Goal: Information Seeking & Learning: Learn about a topic

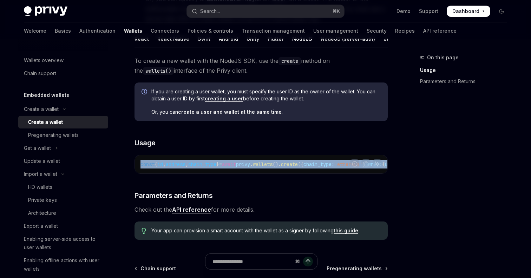
click at [273, 163] on span "wallets" at bounding box center [263, 164] width 20 height 6
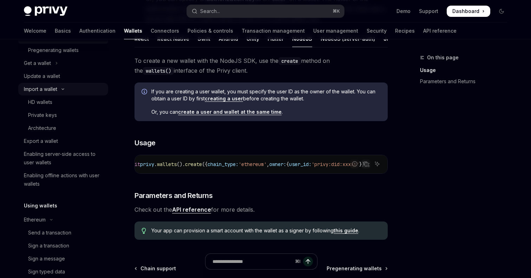
scroll to position [94, 0]
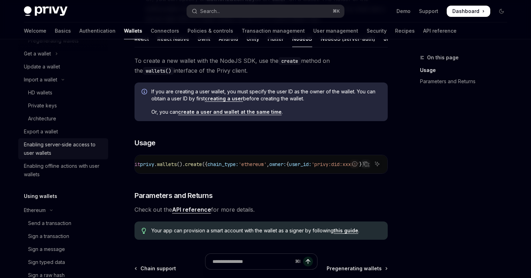
click at [79, 152] on div "Enabling server-side access to user wallets" at bounding box center [64, 148] width 80 height 17
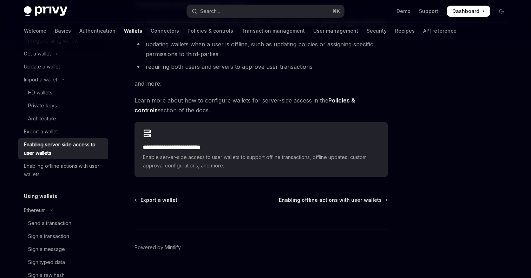
scroll to position [145, 0]
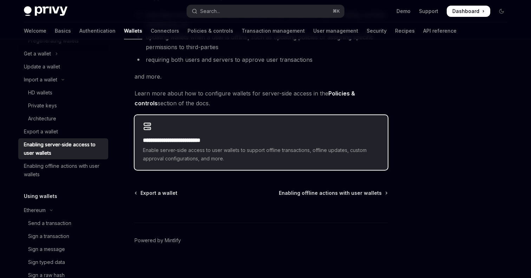
click at [278, 135] on div "**********" at bounding box center [261, 142] width 253 height 55
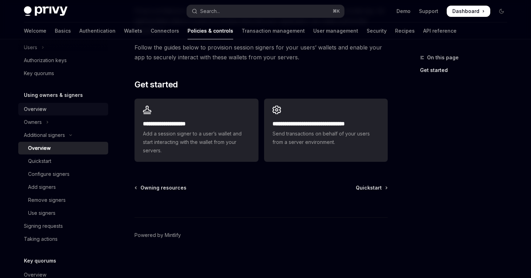
scroll to position [170, 0]
click at [56, 227] on div "Signing requests" at bounding box center [43, 225] width 39 height 8
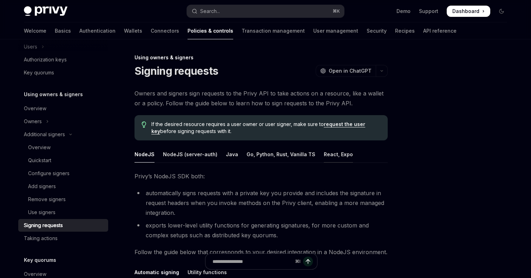
click at [328, 152] on div "React, Expo" at bounding box center [338, 154] width 29 height 17
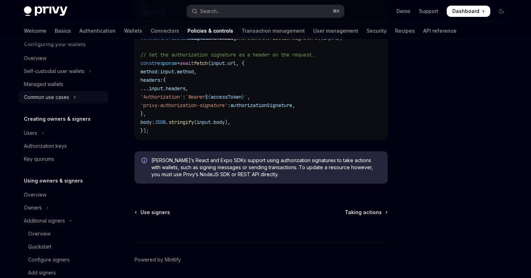
scroll to position [159, 0]
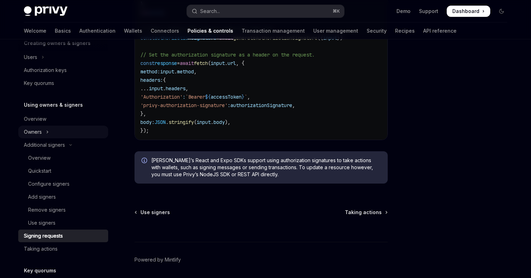
click at [44, 132] on button "Owners" at bounding box center [63, 132] width 90 height 13
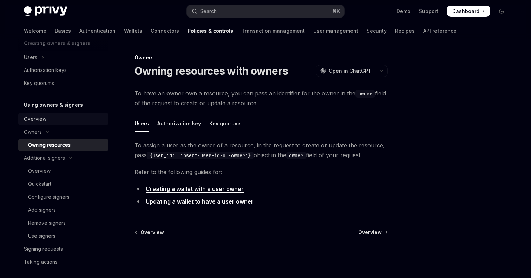
click at [40, 119] on div "Overview" at bounding box center [35, 119] width 22 height 8
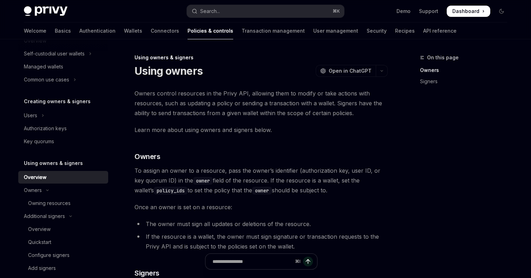
scroll to position [64, 0]
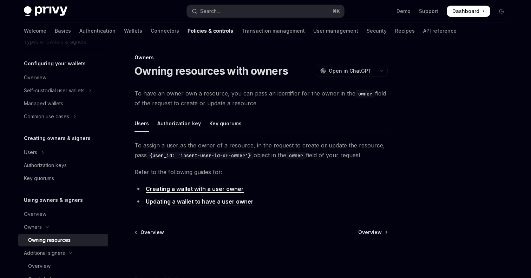
scroll to position [249, 0]
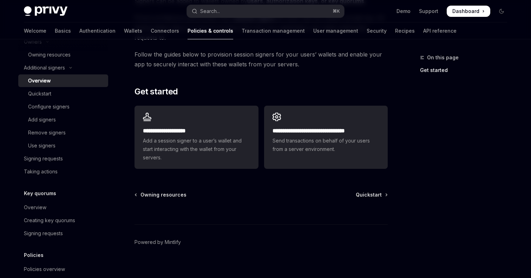
scroll to position [210, 0]
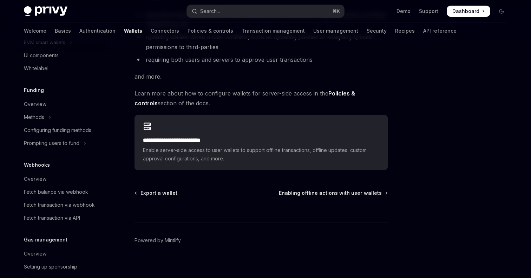
scroll to position [20, 0]
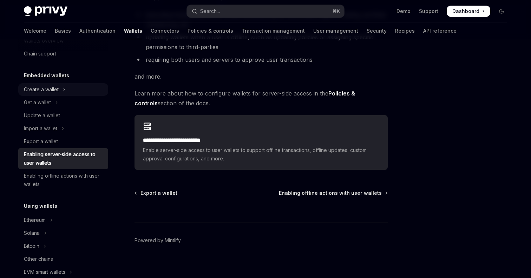
click at [47, 91] on div "Create a wallet" at bounding box center [41, 89] width 35 height 8
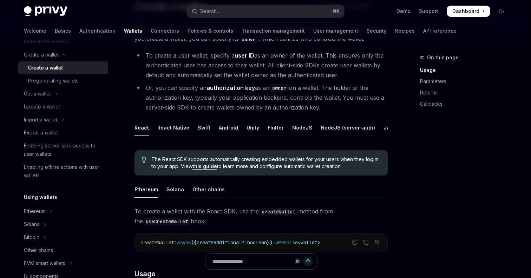
scroll to position [79, 0]
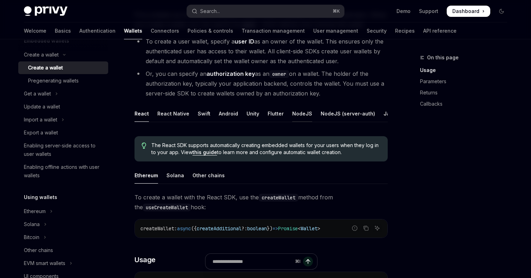
click at [294, 112] on div "NodeJS" at bounding box center [302, 113] width 20 height 17
type textarea "*"
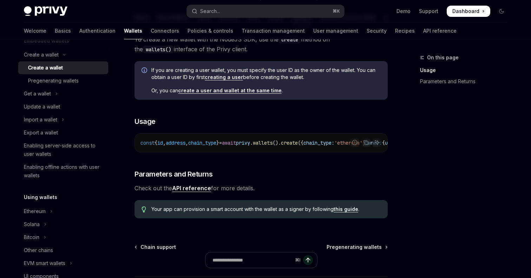
scroll to position [175, 0]
click at [250, 142] on span "privy" at bounding box center [243, 142] width 14 height 6
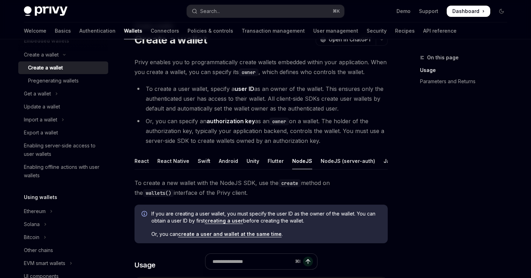
scroll to position [0, 0]
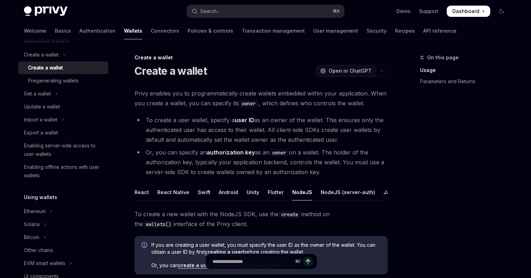
click at [345, 68] on span "Open in ChatGPT" at bounding box center [350, 70] width 43 height 7
click at [140, 194] on div "React" at bounding box center [142, 192] width 14 height 17
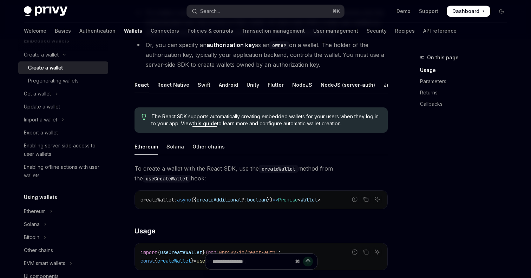
scroll to position [107, 0]
click at [325, 85] on div "NodeJS (server-auth)" at bounding box center [348, 85] width 54 height 17
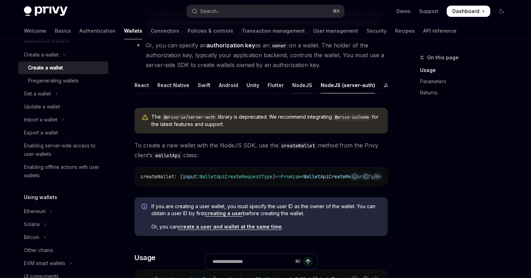
click at [301, 86] on div "NodeJS" at bounding box center [302, 85] width 20 height 17
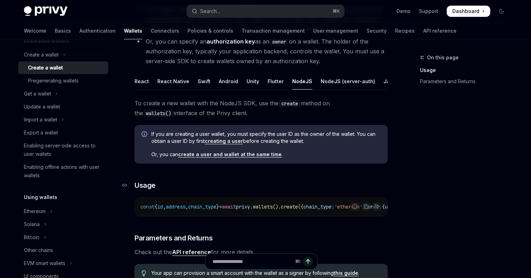
scroll to position [100, 0]
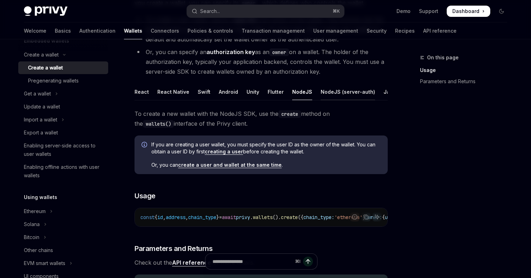
click at [326, 92] on div "NodeJS (server-auth)" at bounding box center [348, 92] width 54 height 17
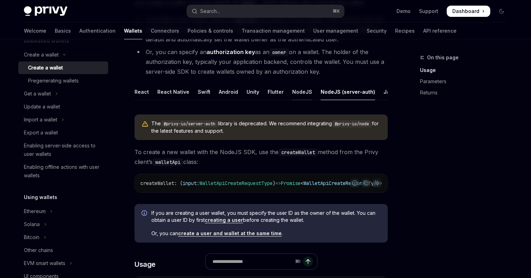
click at [302, 94] on div "NodeJS" at bounding box center [302, 92] width 20 height 17
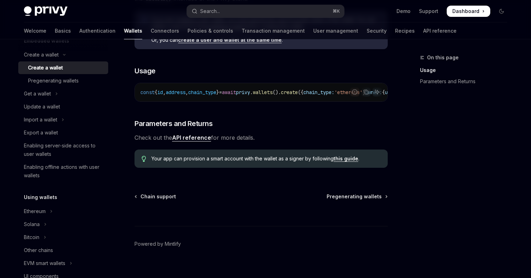
scroll to position [226, 0]
click at [201, 140] on link "API reference" at bounding box center [191, 136] width 39 height 7
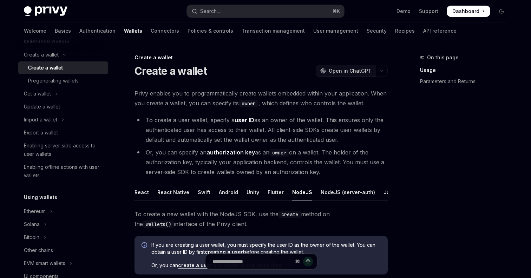
click at [352, 67] on button "OpenAI Open in ChatGPT" at bounding box center [346, 71] width 60 height 12
click at [423, 31] on link "API reference" at bounding box center [439, 30] width 33 height 17
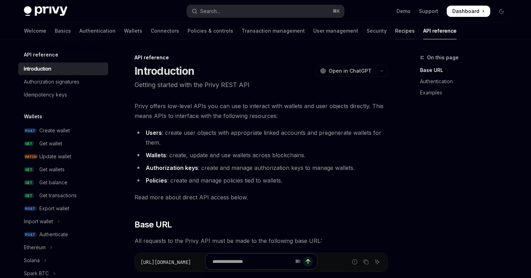
click at [395, 30] on link "Recipes" at bounding box center [405, 30] width 20 height 17
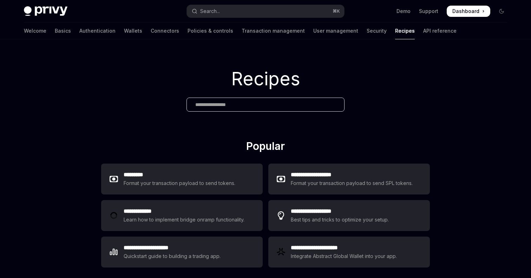
click at [42, 13] on img at bounding box center [46, 11] width 44 height 10
type textarea "*"
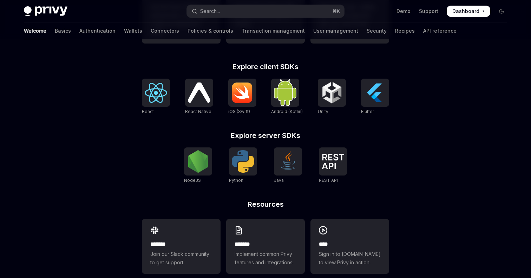
scroll to position [280, 0]
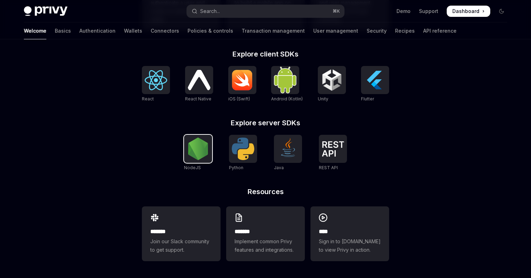
click at [199, 155] on img at bounding box center [198, 149] width 22 height 22
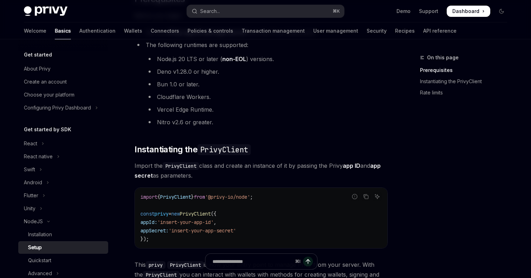
scroll to position [96, 0]
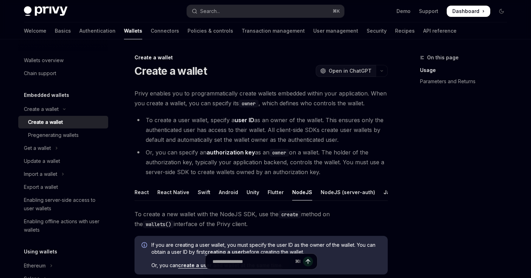
click at [347, 71] on span "Open in ChatGPT" at bounding box center [350, 70] width 43 height 7
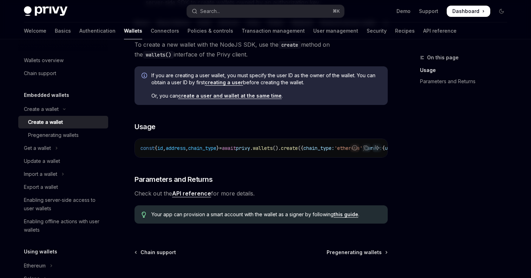
scroll to position [90, 0]
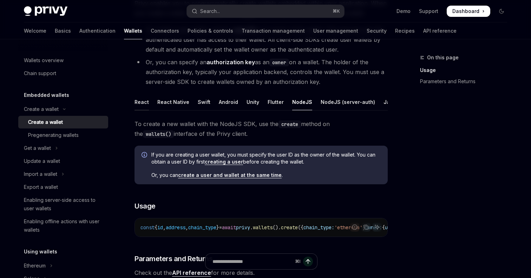
click at [142, 102] on div "React" at bounding box center [142, 102] width 14 height 17
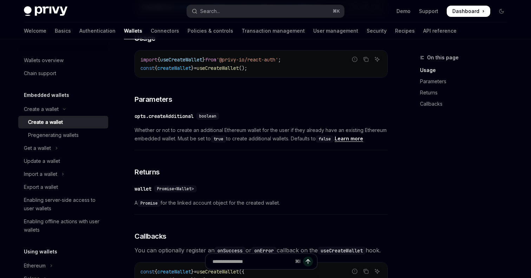
scroll to position [305, 0]
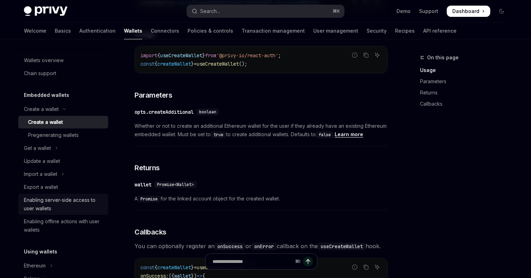
click at [75, 203] on div "Enabling server-side access to user wallets" at bounding box center [64, 204] width 80 height 17
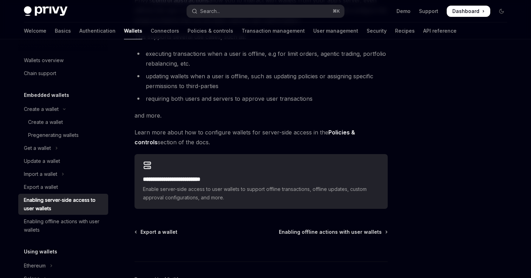
scroll to position [150, 0]
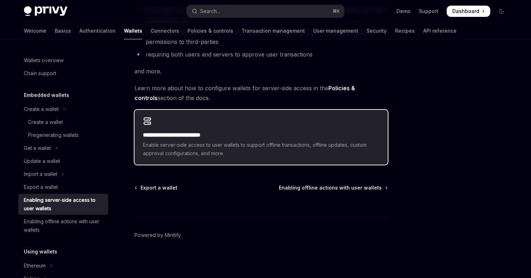
click at [282, 133] on h2 "**********" at bounding box center [261, 135] width 236 height 8
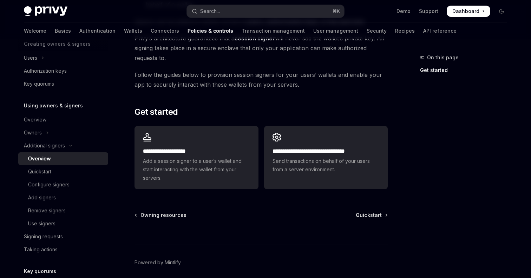
scroll to position [200, 0]
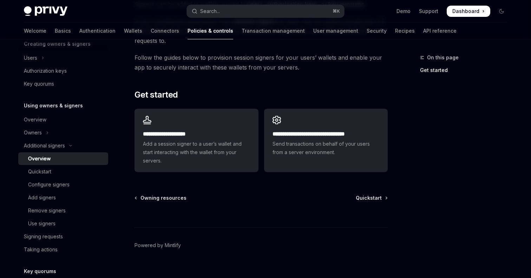
scroll to position [20, 0]
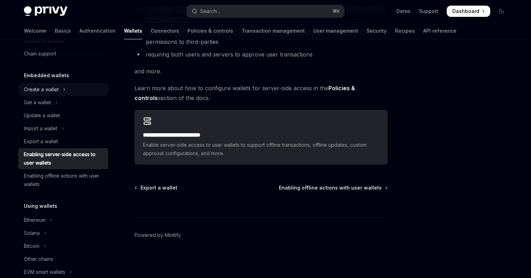
click at [45, 90] on div "Create a wallet" at bounding box center [41, 89] width 35 height 8
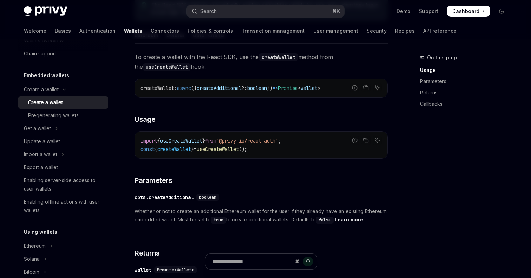
scroll to position [354, 0]
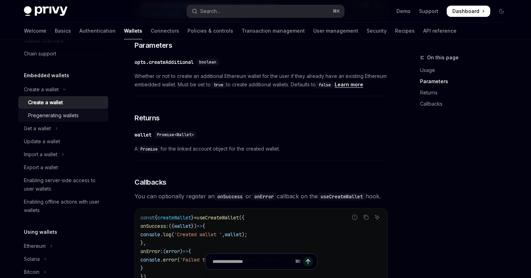
click at [53, 118] on div "Pregenerating wallets" at bounding box center [53, 115] width 51 height 8
type textarea "*"
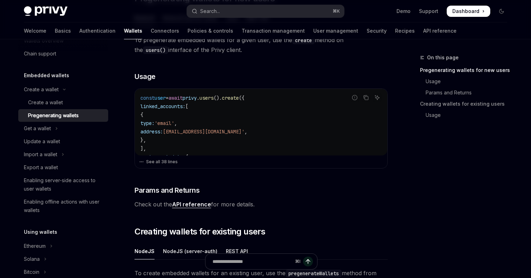
scroll to position [182, 0]
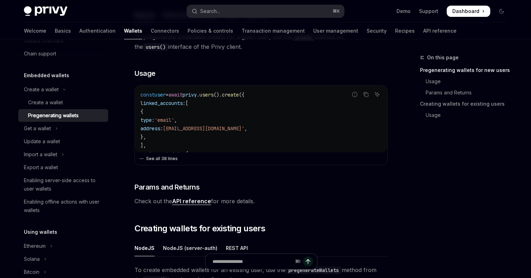
click at [169, 159] on button "See all 38 lines" at bounding box center [261, 159] width 244 height 10
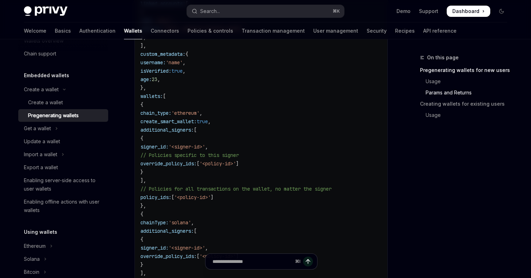
scroll to position [264, 0]
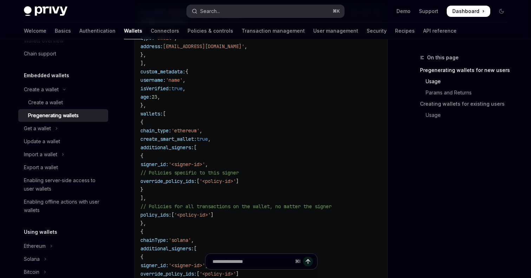
click at [237, 13] on button "Search... ⌘ K" at bounding box center [265, 11] width 157 height 13
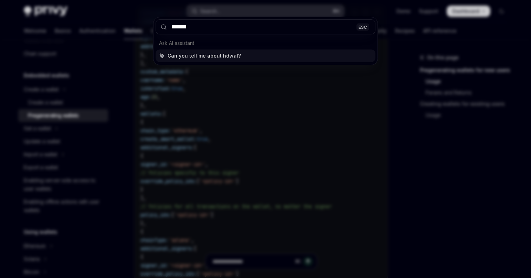
type input "********"
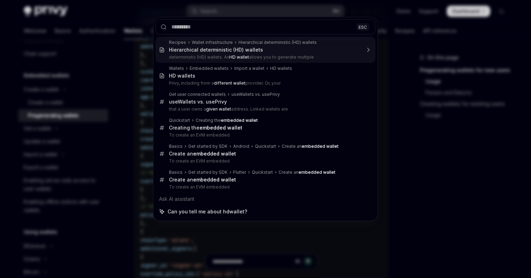
type textarea "*"
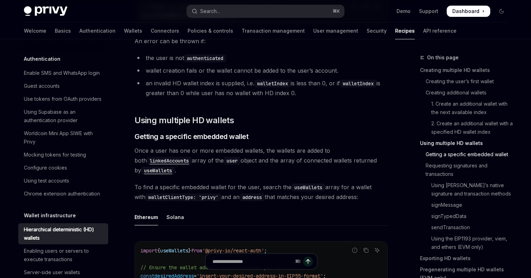
scroll to position [658, 0]
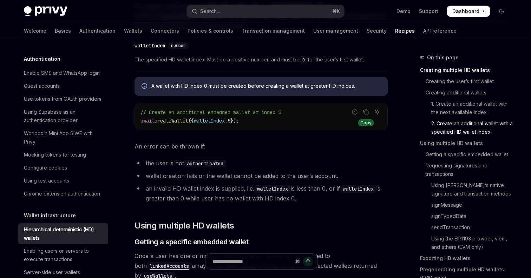
click at [367, 111] on icon "Copy the contents from the code block" at bounding box center [366, 112] width 6 height 6
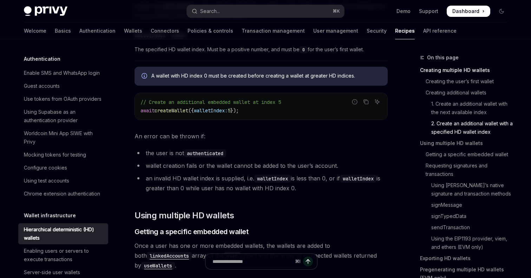
scroll to position [667, 0]
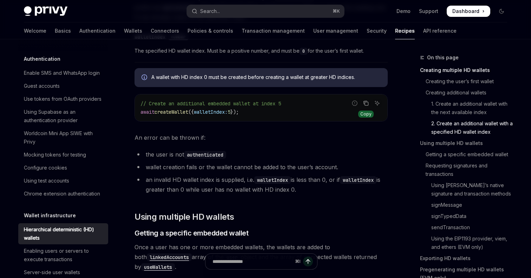
click at [365, 105] on icon "Copy the contents from the code block" at bounding box center [366, 103] width 6 height 6
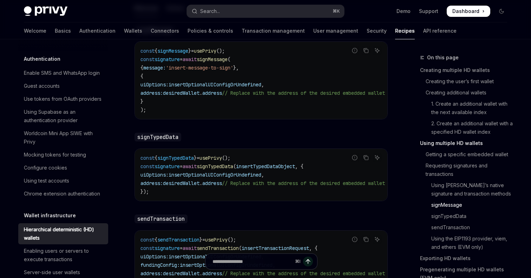
scroll to position [1278, 0]
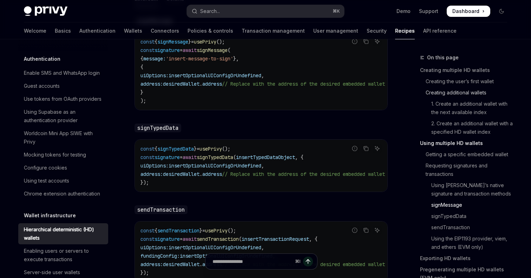
click at [443, 91] on link "Creating additional wallets" at bounding box center [466, 92] width 93 height 11
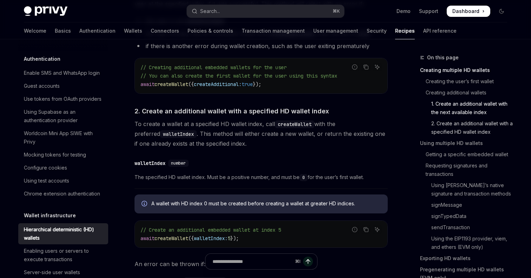
scroll to position [11, 0]
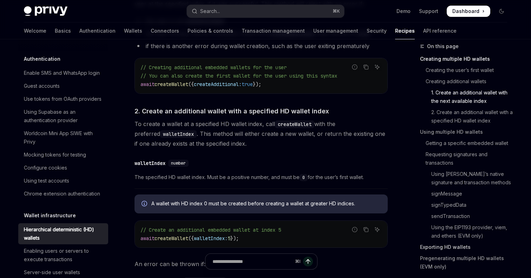
click at [447, 246] on link "Exporting HD wallets" at bounding box center [466, 247] width 93 height 11
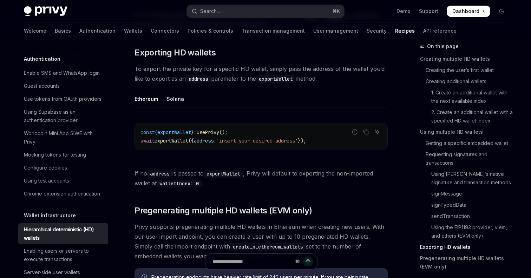
scroll to position [1760, 0]
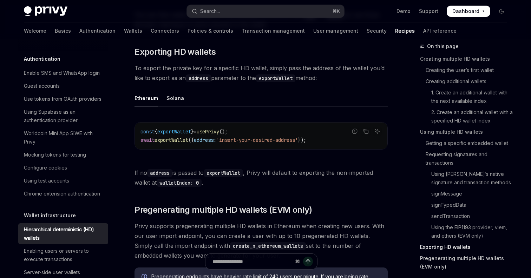
click at [451, 257] on link "Pregenerating multiple HD wallets (EVM only)" at bounding box center [466, 263] width 93 height 20
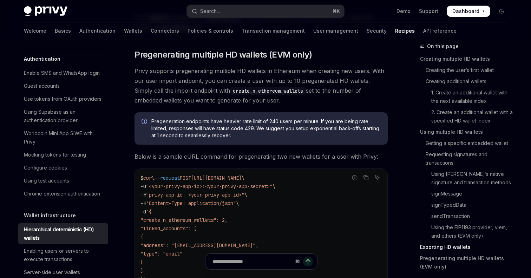
scroll to position [1906, 0]
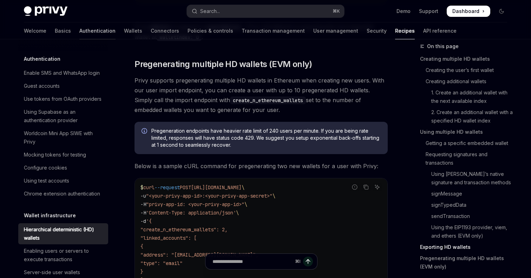
click at [79, 35] on link "Authentication" at bounding box center [97, 30] width 36 height 17
type textarea "*"
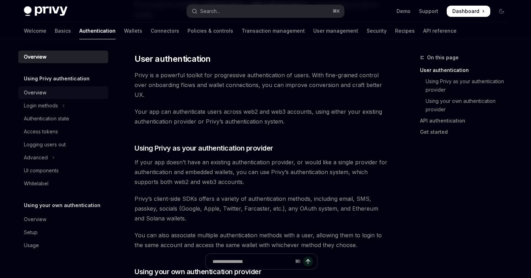
scroll to position [139, 0]
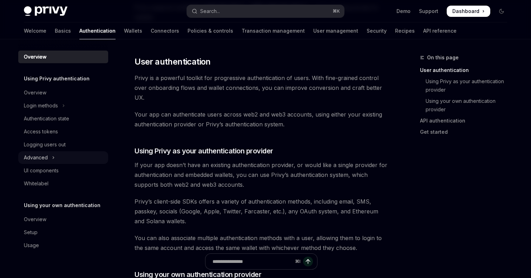
click at [40, 157] on div "Advanced" at bounding box center [36, 157] width 24 height 8
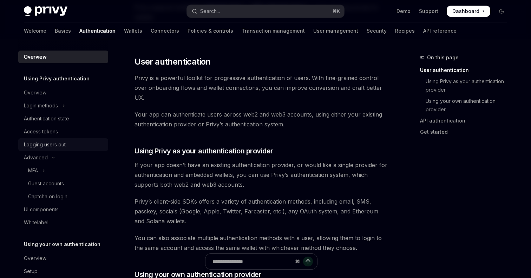
click at [47, 143] on div "Logging users out" at bounding box center [45, 144] width 42 height 8
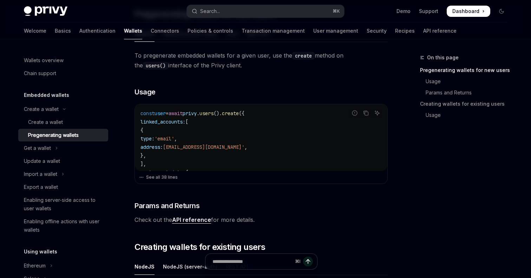
scroll to position [267, 0]
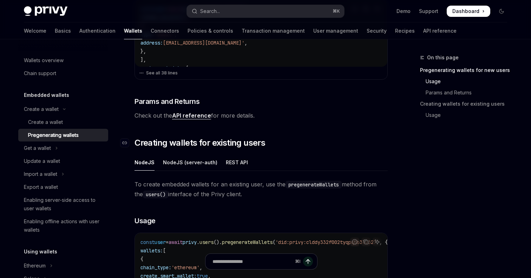
click at [212, 148] on span "Creating wallets for existing users" at bounding box center [200, 142] width 131 height 11
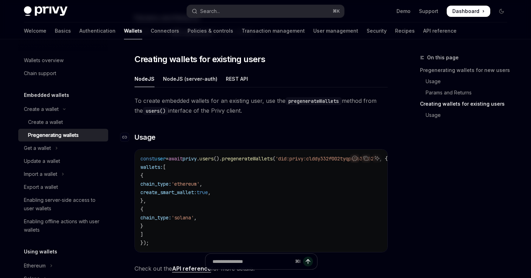
scroll to position [351, 0]
click at [216, 59] on span "Creating wallets for existing users" at bounding box center [200, 58] width 131 height 11
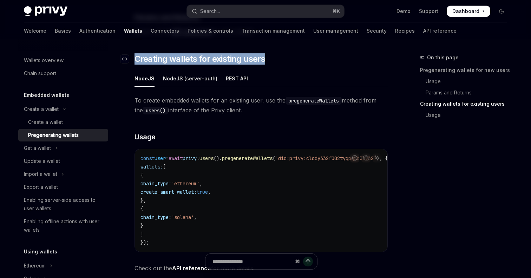
click at [216, 59] on span "Creating wallets for existing users" at bounding box center [200, 58] width 131 height 11
copy div "Creating wallets for existing users"
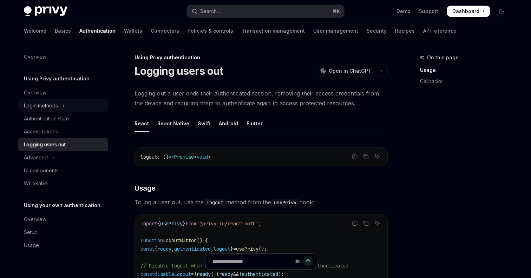
click at [48, 107] on div "Login methods" at bounding box center [41, 106] width 34 height 8
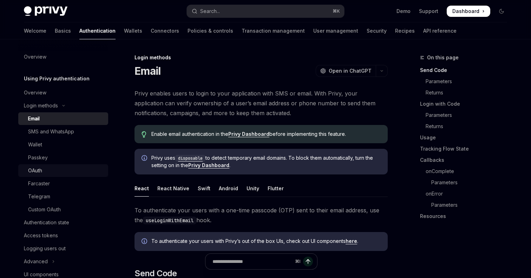
click at [50, 169] on div "OAuth" at bounding box center [66, 170] width 76 height 8
type textarea "*"
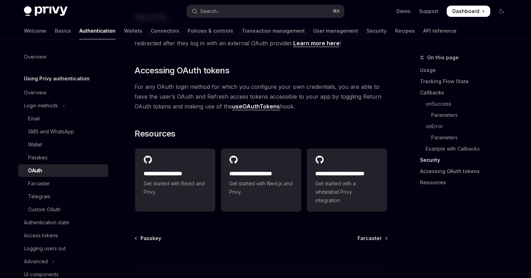
scroll to position [1537, 0]
